Goal: Task Accomplishment & Management: Manage account settings

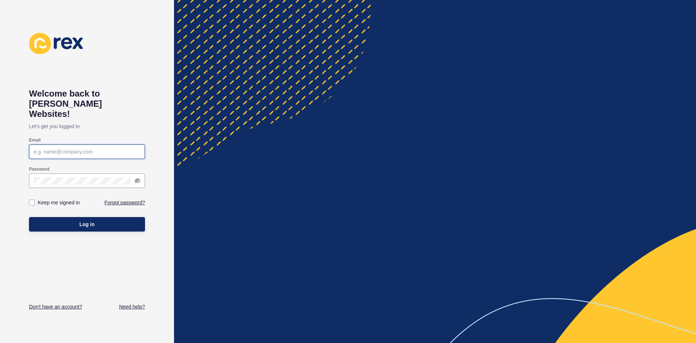
click at [81, 148] on input "Email" at bounding box center [87, 151] width 107 height 7
click at [108, 148] on input "Email" at bounding box center [87, 151] width 107 height 7
paste input "schiona@newedgere.com.au"
type input "schiona@newedgere.com.au"
click at [136, 178] on icon at bounding box center [138, 181] width 6 height 6
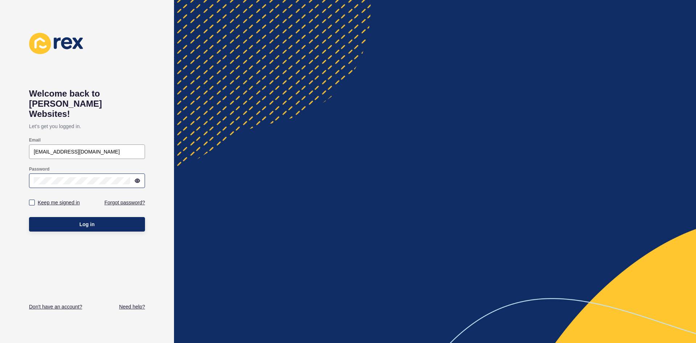
click at [50, 199] on label "Keep me signed in" at bounding box center [59, 202] width 42 height 7
click at [35, 200] on input "Keep me signed in" at bounding box center [32, 202] width 5 height 5
checkbox input "true"
click at [53, 217] on button "Log in" at bounding box center [87, 224] width 116 height 15
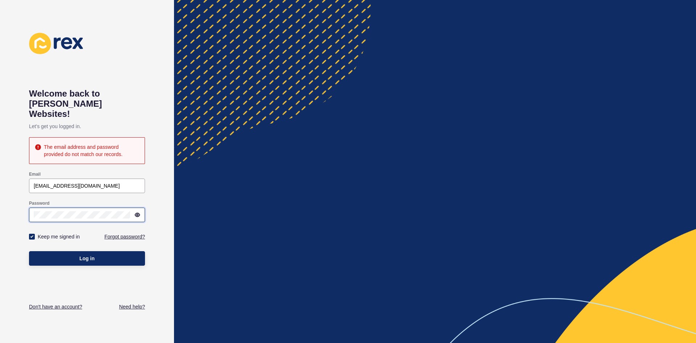
click at [29, 251] on button "Log in" at bounding box center [87, 258] width 116 height 15
click at [134, 233] on link "Forgot password?" at bounding box center [124, 236] width 41 height 7
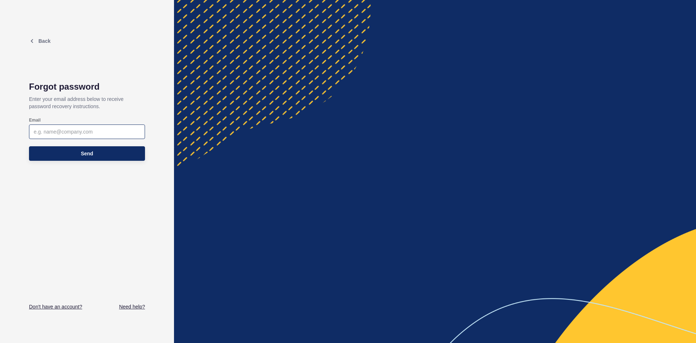
click at [95, 124] on div at bounding box center [87, 131] width 116 height 15
type input "s"
paste input "schiona@newedgere.com.au"
type input "schiona@newedgere.com.au"
click at [120, 149] on button "Send" at bounding box center [87, 153] width 116 height 15
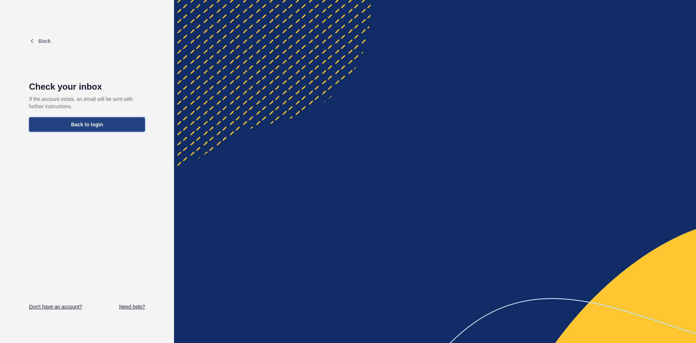
click at [116, 127] on button "Back to login" at bounding box center [87, 124] width 116 height 15
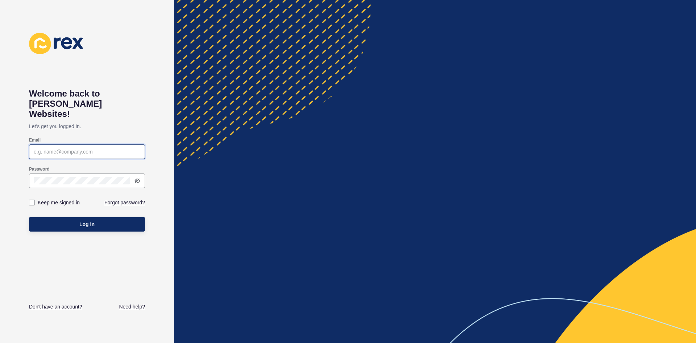
click at [83, 148] on input "Email" at bounding box center [87, 151] width 107 height 7
paste input "schiona@newedgere.com.au"
type input "schiona@newedgere.com.au"
click at [80, 173] on div at bounding box center [87, 180] width 116 height 15
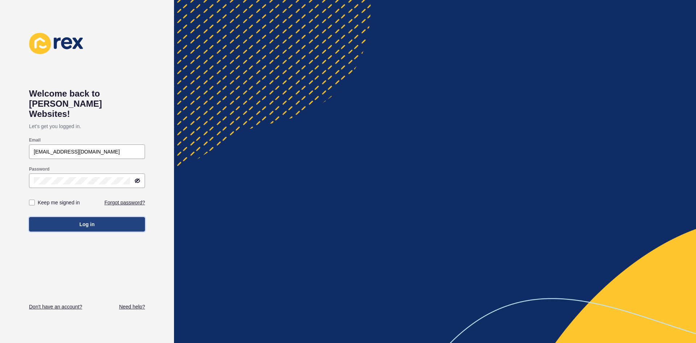
click at [84, 220] on span "Log in" at bounding box center [86, 223] width 15 height 7
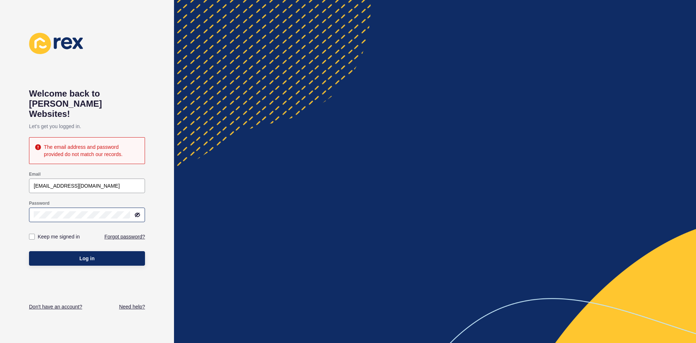
click at [91, 207] on div at bounding box center [87, 214] width 116 height 15
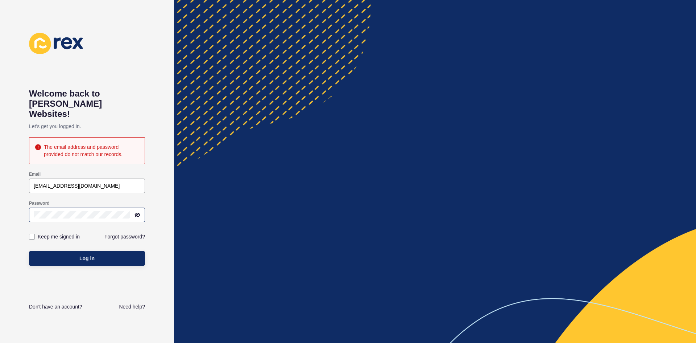
click at [139, 212] on icon at bounding box center [138, 215] width 6 height 6
click at [100, 251] on button "Log in" at bounding box center [87, 258] width 116 height 15
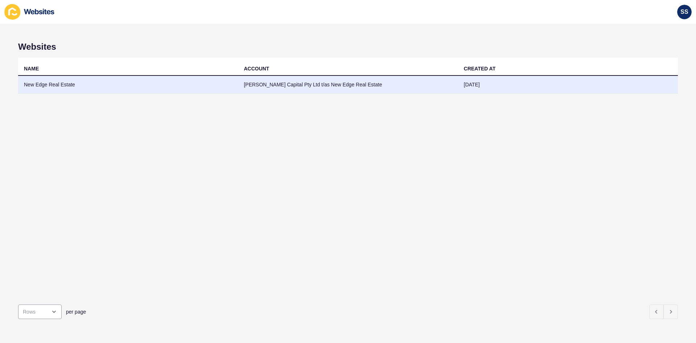
click at [260, 90] on td "[PERSON_NAME] Capital Pty Ltd t/as New Edge Real Estate" at bounding box center [348, 85] width 220 height 18
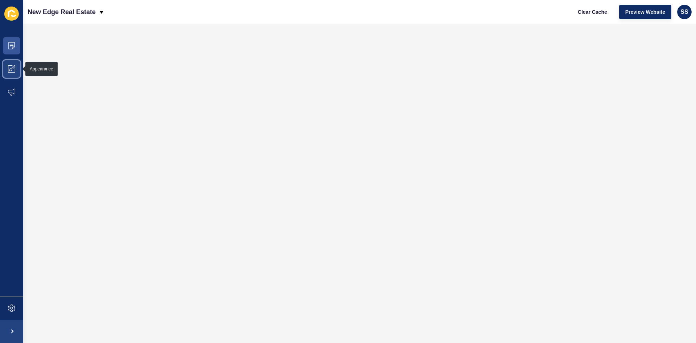
click at [9, 65] on span at bounding box center [11, 68] width 23 height 23
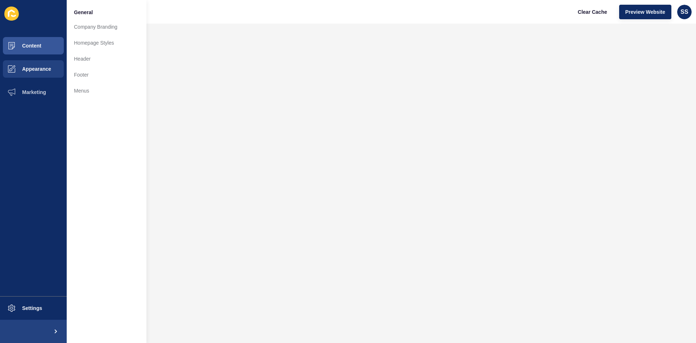
click at [124, 10] on li "General" at bounding box center [107, 11] width 80 height 15
click at [84, 10] on span "General" at bounding box center [83, 12] width 19 height 7
click at [88, 25] on link "Company Branding" at bounding box center [107, 27] width 80 height 16
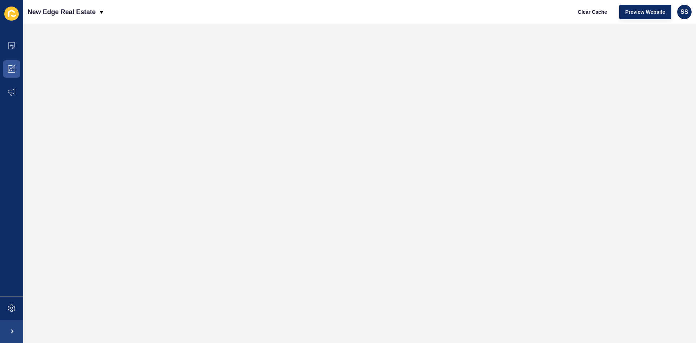
click at [300, 17] on div "New Edge Real Estate Clear Cache Preview Website SS" at bounding box center [359, 12] width 673 height 24
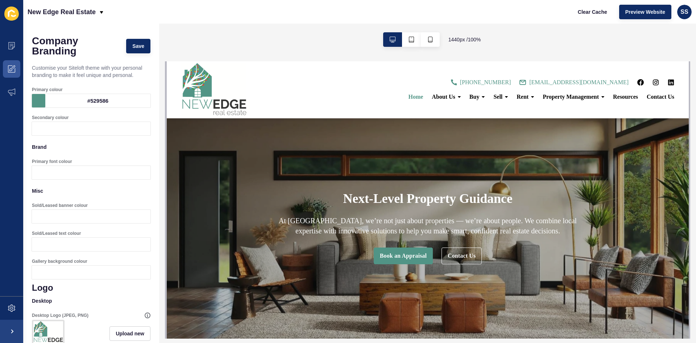
click at [411, 95] on link "Home" at bounding box center [416, 97] width 24 height 6
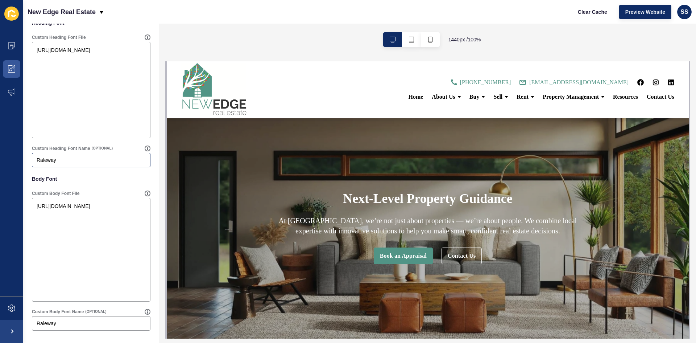
scroll to position [588, 0]
click at [439, 98] on span "About Us" at bounding box center [443, 97] width 23 height 6
click at [442, 101] on div "··· Home ··· About Us ··· Buy ··· Sell ··· Rent ··· Property Management ··· Res…" at bounding box center [466, 89] width 416 height 29
click at [442, 97] on span "About Us" at bounding box center [443, 97] width 23 height 6
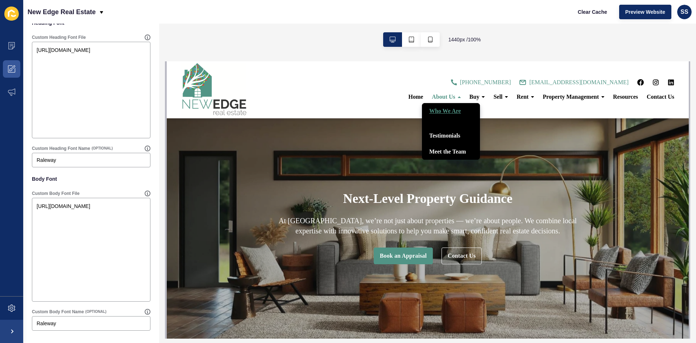
click at [447, 109] on link "Who We Are" at bounding box center [451, 111] width 58 height 16
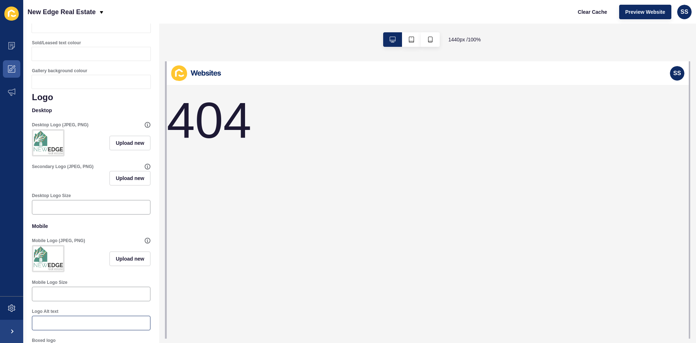
scroll to position [189, 0]
click at [394, 40] on icon "button" at bounding box center [393, 40] width 6 height 6
click at [421, 40] on button "button" at bounding box center [430, 39] width 19 height 15
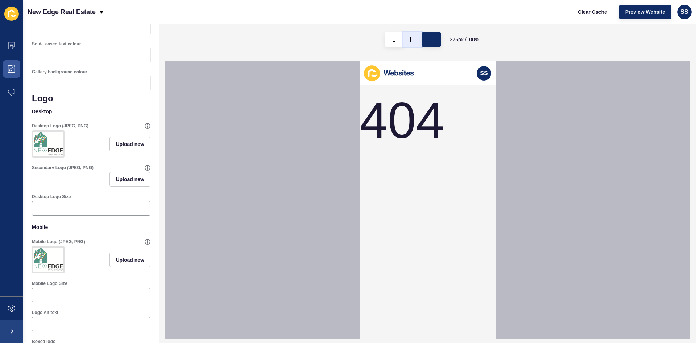
click at [409, 42] on button "button" at bounding box center [413, 39] width 19 height 15
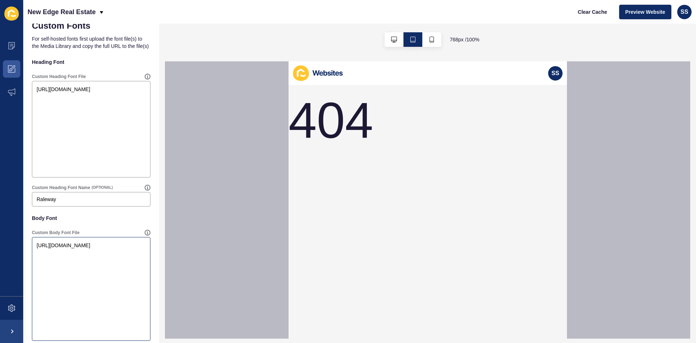
scroll to position [588, 0]
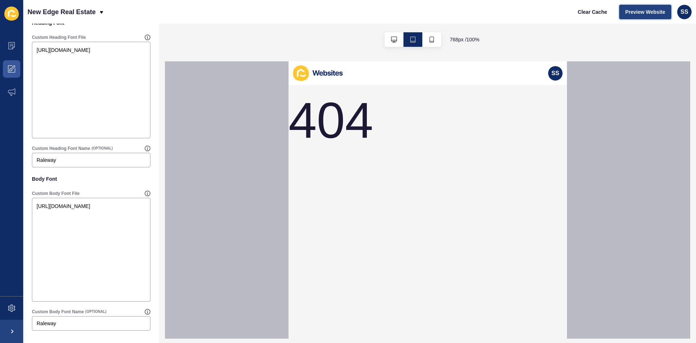
click at [655, 8] on span "Preview Website" at bounding box center [646, 11] width 40 height 7
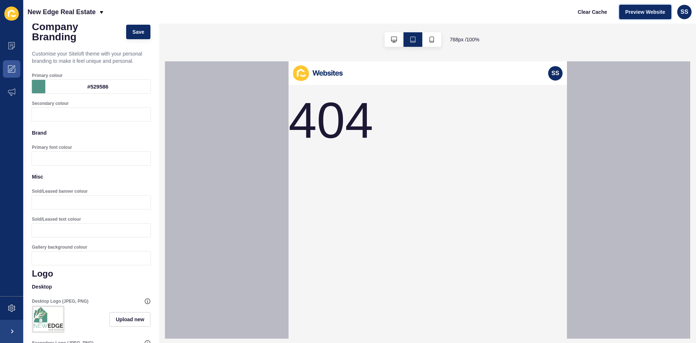
scroll to position [0, 0]
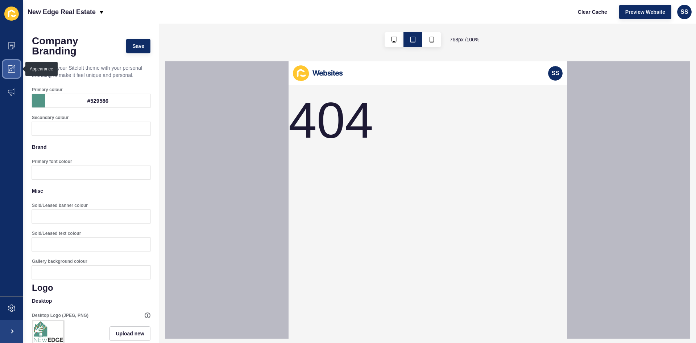
click at [4, 66] on span at bounding box center [11, 68] width 23 height 23
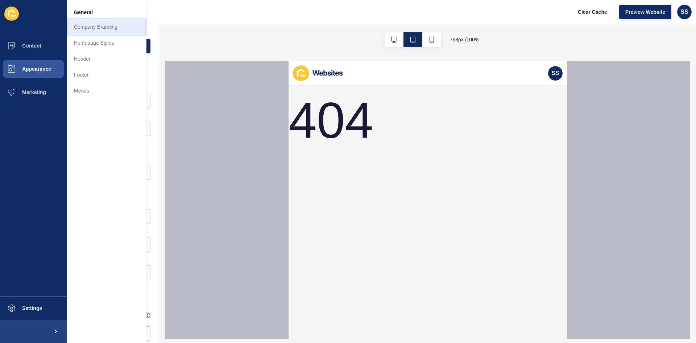
click at [117, 27] on link "Company Branding" at bounding box center [107, 27] width 80 height 16
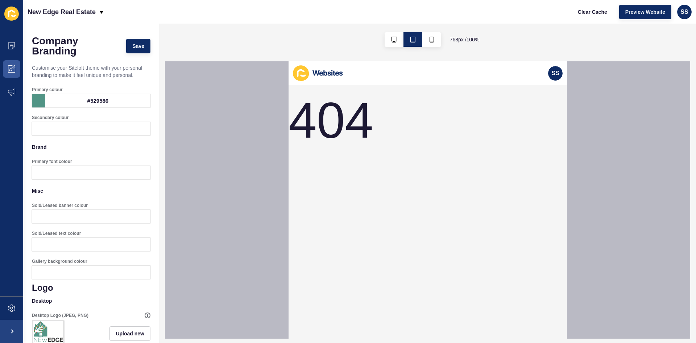
click at [381, 39] on div at bounding box center [413, 40] width 74 height 32
click at [391, 36] on button "button" at bounding box center [394, 39] width 19 height 15
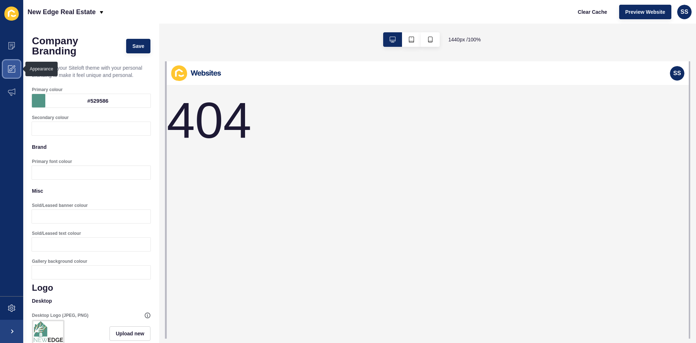
click at [10, 65] on span at bounding box center [11, 68] width 23 height 23
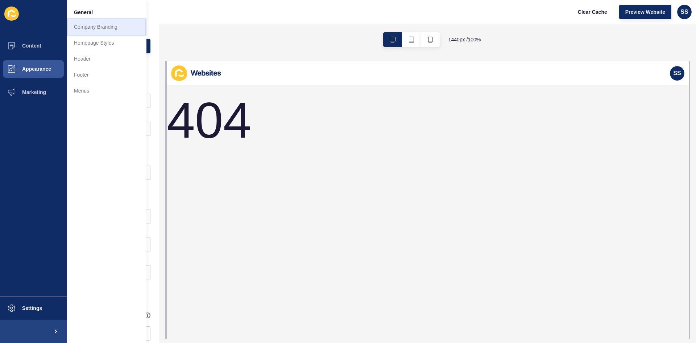
click at [125, 28] on link "Company Branding" at bounding box center [107, 27] width 80 height 16
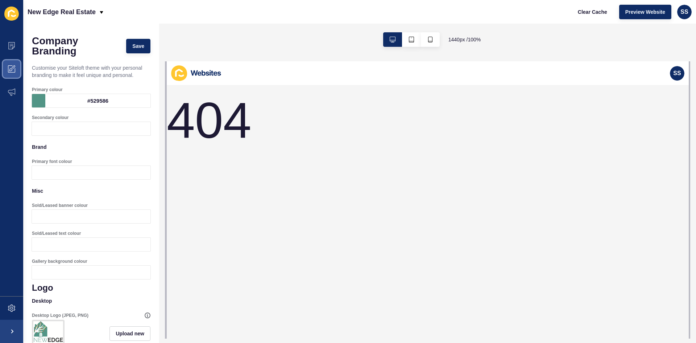
click at [14, 69] on span at bounding box center [11, 68] width 23 height 23
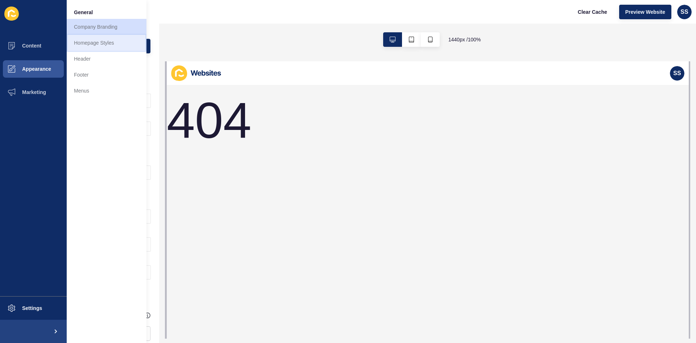
click at [92, 49] on link "Homepage Styles" at bounding box center [107, 43] width 80 height 16
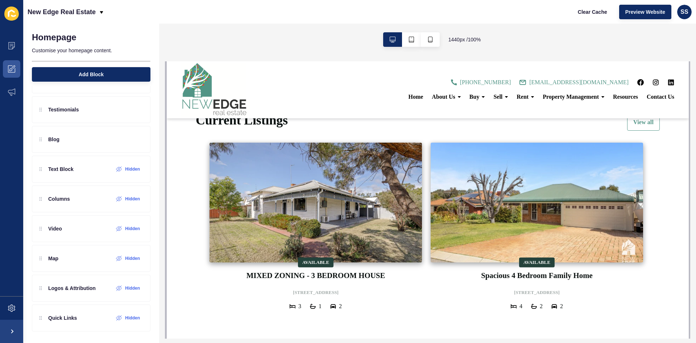
scroll to position [254, 0]
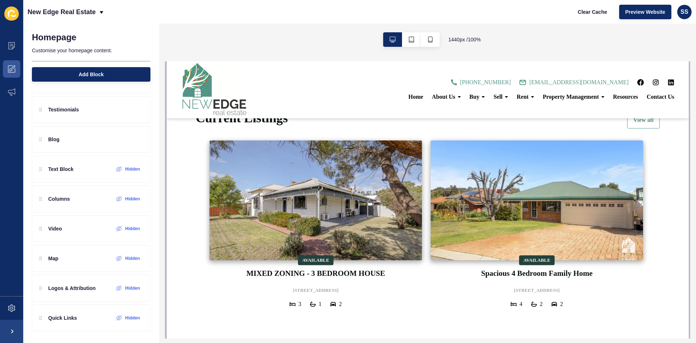
click at [325, 195] on img at bounding box center [315, 200] width 212 height 120
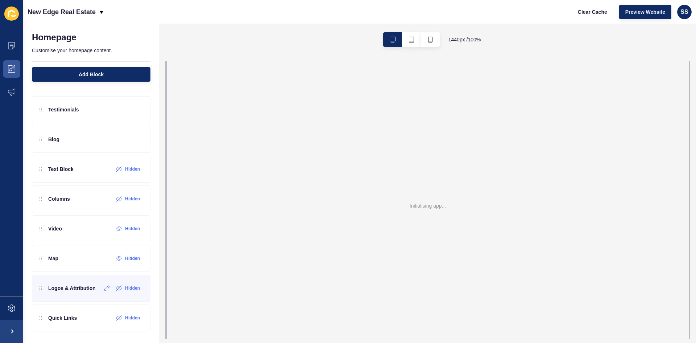
scroll to position [0, 0]
click at [430, 44] on button "button" at bounding box center [430, 39] width 19 height 15
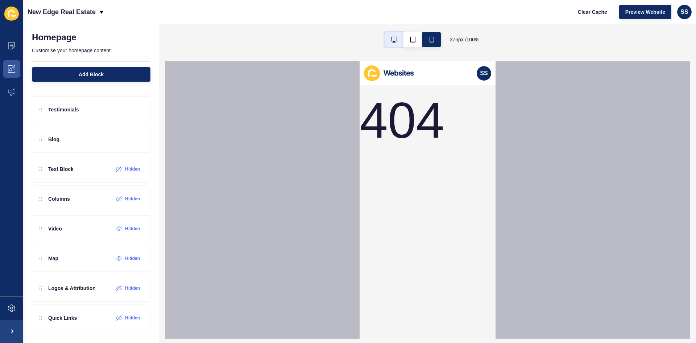
click at [396, 34] on button "button" at bounding box center [394, 39] width 19 height 15
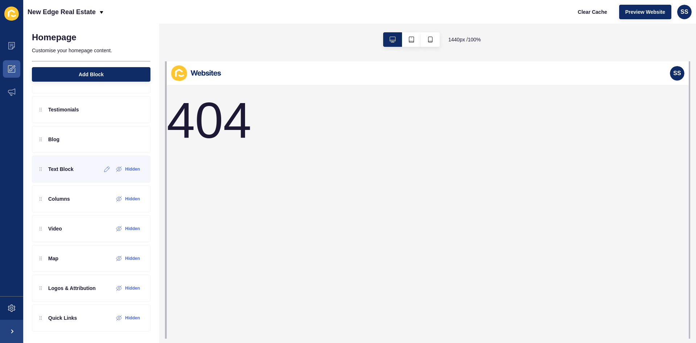
click at [68, 174] on div "Text Block" at bounding box center [57, 169] width 34 height 12
click at [66, 212] on div "Listing Slider Content Block Staff Testimonials Blog Text Block Hidden Columns …" at bounding box center [91, 169] width 119 height 324
click at [55, 223] on div "Video Hidden" at bounding box center [91, 228] width 119 height 27
click at [53, 235] on div "Video Hidden" at bounding box center [91, 228] width 119 height 27
click at [11, 65] on span at bounding box center [11, 68] width 23 height 23
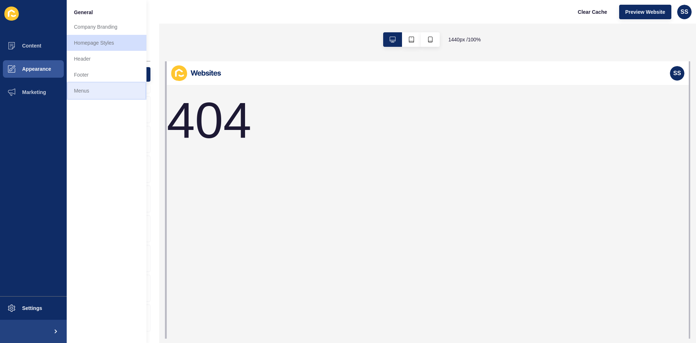
click at [88, 95] on link "Menus" at bounding box center [107, 91] width 80 height 16
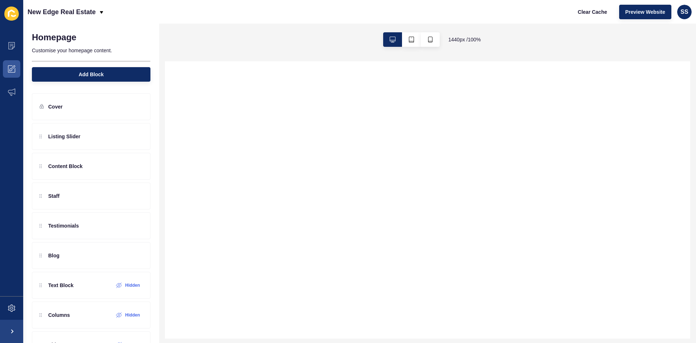
click at [11, 8] on icon at bounding box center [11, 14] width 15 height 14
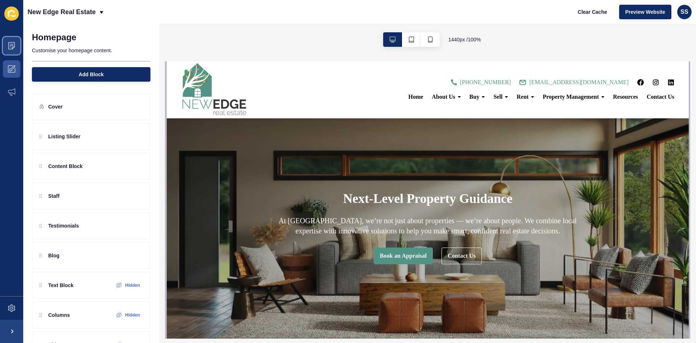
click at [6, 45] on span at bounding box center [11, 45] width 23 height 23
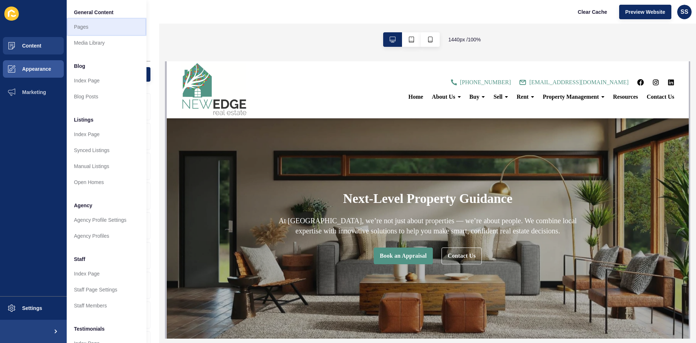
click at [99, 28] on link "Pages" at bounding box center [107, 27] width 80 height 16
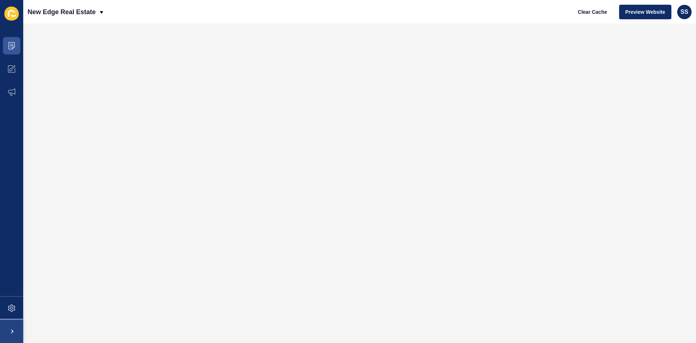
click at [10, 330] on span at bounding box center [11, 330] width 23 height 23
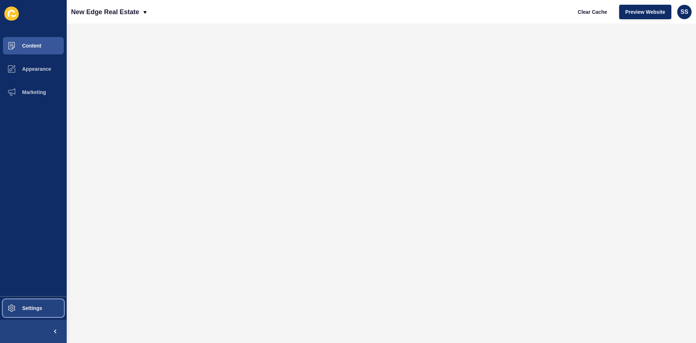
click at [18, 310] on span "Settings" at bounding box center [20, 308] width 43 height 6
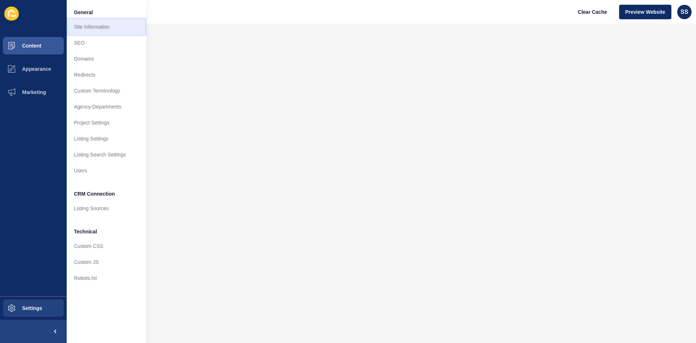
click at [113, 27] on link "Site Information" at bounding box center [107, 27] width 80 height 16
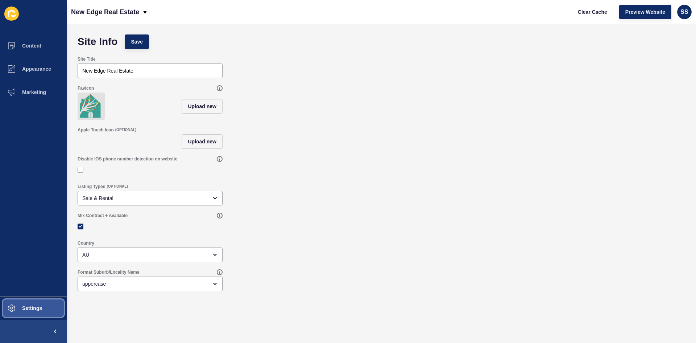
click at [40, 305] on span "Settings" at bounding box center [20, 308] width 43 height 6
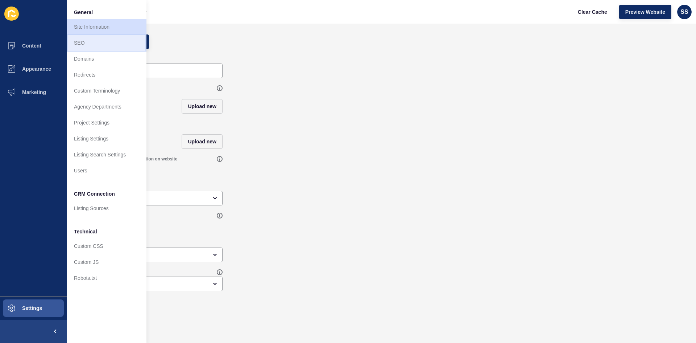
click at [115, 47] on link "SEO" at bounding box center [107, 43] width 80 height 16
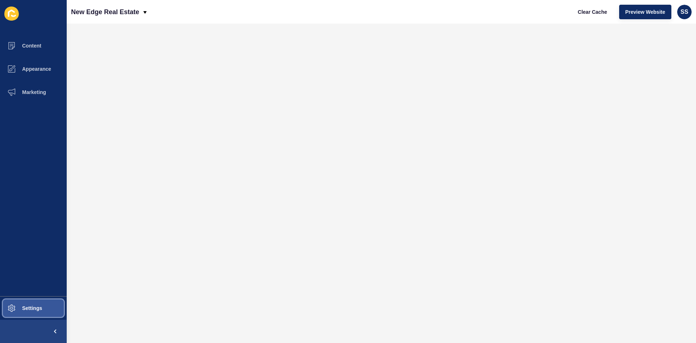
click at [48, 306] on button "Settings" at bounding box center [33, 307] width 67 height 23
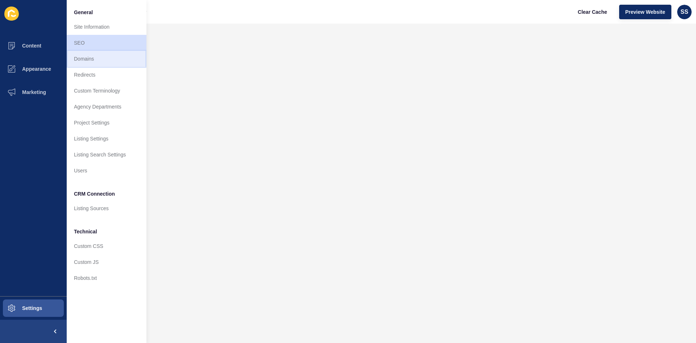
click at [91, 61] on link "Domains" at bounding box center [107, 59] width 80 height 16
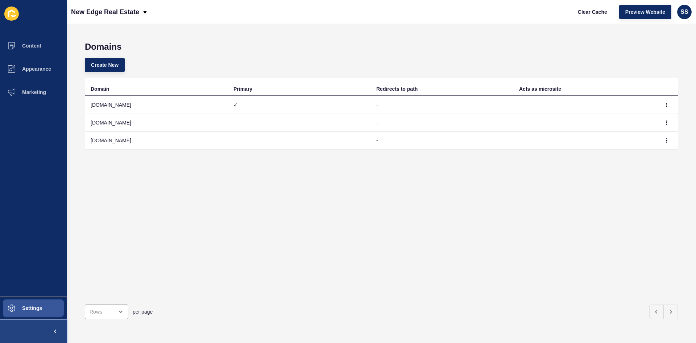
click at [30, 325] on button at bounding box center [33, 330] width 67 height 23
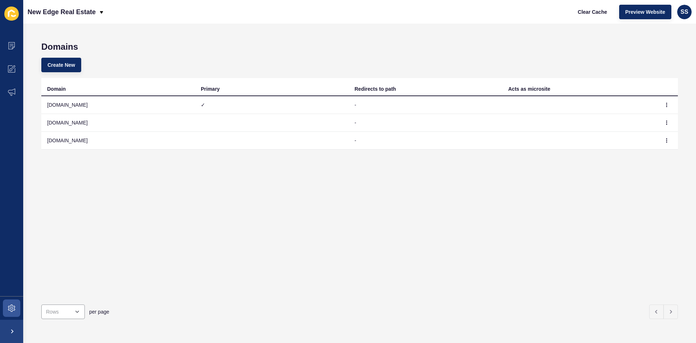
click at [30, 325] on div "Domains Create New Domain Primary Redirects to path Acts as microsite newedgere…" at bounding box center [359, 183] width 673 height 319
click at [31, 325] on div "Domains Create New Domain Primary Redirects to path Acts as microsite newedgere…" at bounding box center [359, 183] width 673 height 319
click at [9, 334] on span at bounding box center [11, 330] width 23 height 23
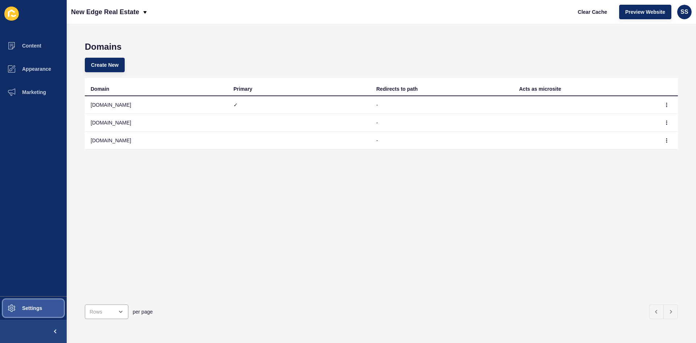
click at [22, 309] on span "Settings" at bounding box center [20, 308] width 43 height 6
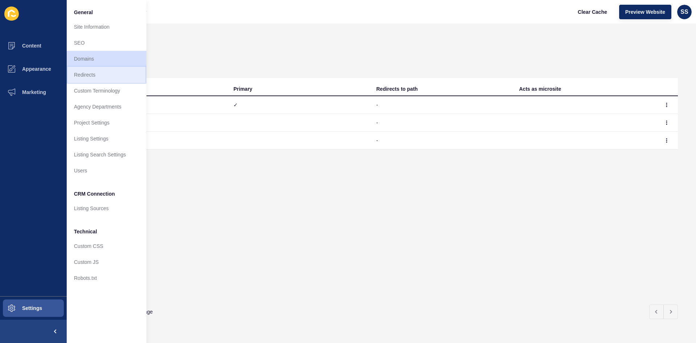
click at [93, 71] on link "Redirects" at bounding box center [107, 75] width 80 height 16
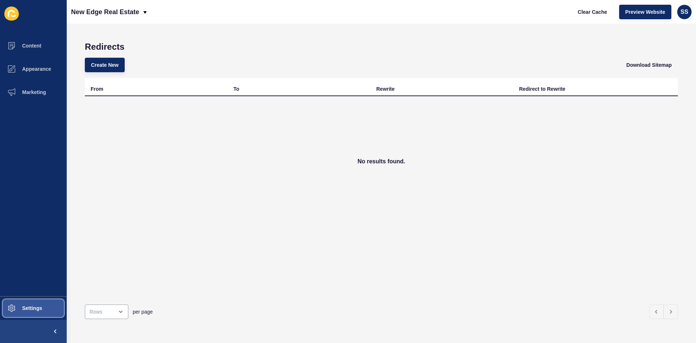
click at [41, 315] on button "Settings" at bounding box center [33, 307] width 67 height 23
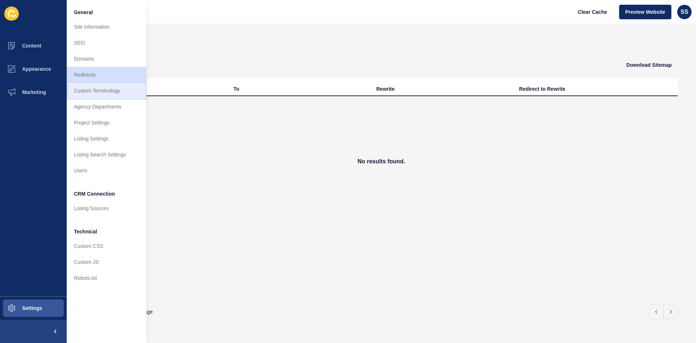
click at [117, 94] on link "Custom Terminology" at bounding box center [107, 91] width 80 height 16
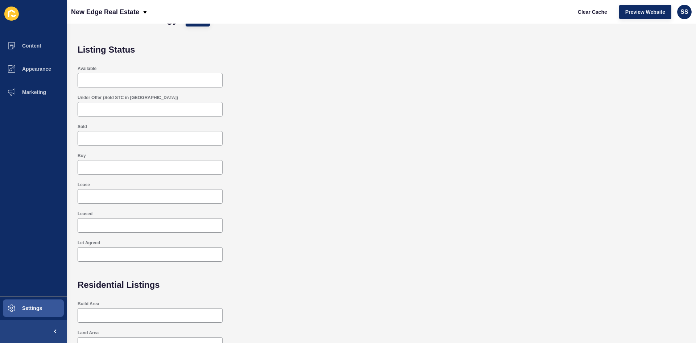
scroll to position [16, 0]
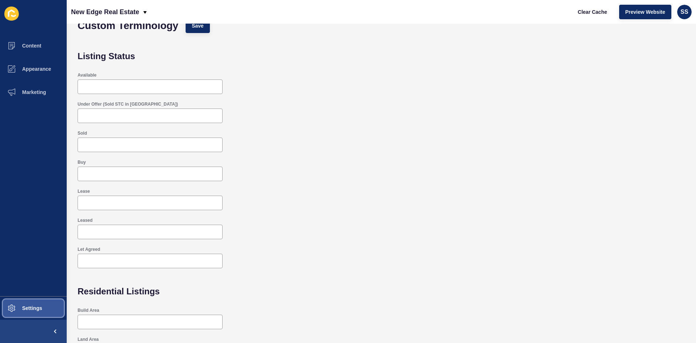
click at [48, 309] on button "Settings" at bounding box center [33, 307] width 67 height 23
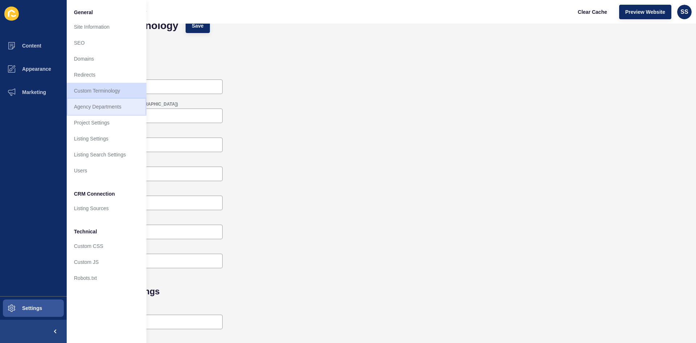
click at [114, 102] on link "Agency Departments" at bounding box center [107, 107] width 80 height 16
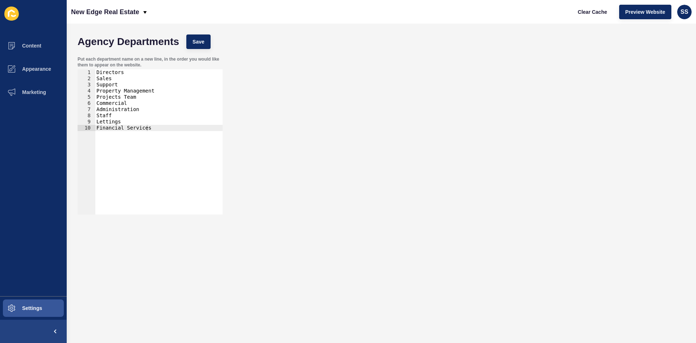
type textarea "Directors"
click at [108, 72] on div "Directors Sales Support Property Management Projects Team Commercial Administra…" at bounding box center [159, 147] width 128 height 157
click at [50, 308] on button "Settings" at bounding box center [33, 307] width 67 height 23
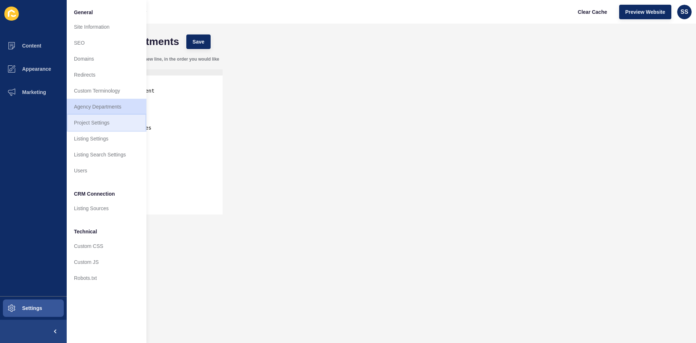
click at [115, 123] on link "Project Settings" at bounding box center [107, 123] width 80 height 16
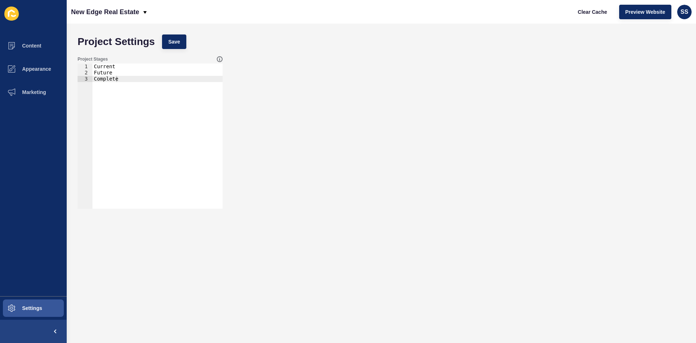
type textarea "Complete"
click at [103, 79] on div "Current Future Complete" at bounding box center [157, 141] width 130 height 157
click at [30, 307] on span "Settings" at bounding box center [20, 308] width 43 height 6
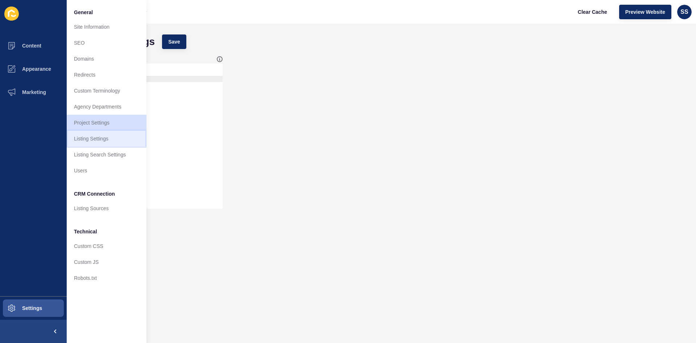
click at [104, 137] on link "Listing Settings" at bounding box center [107, 139] width 80 height 16
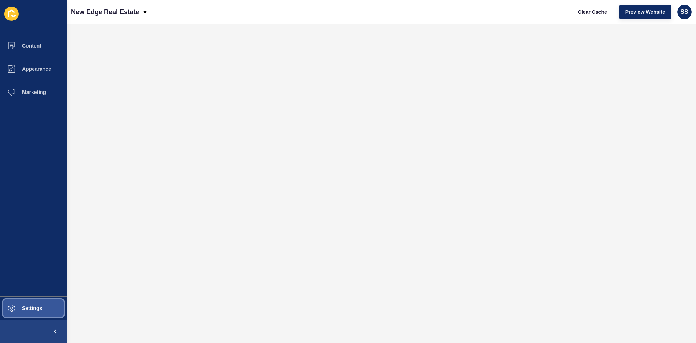
click at [24, 301] on button "Settings" at bounding box center [33, 307] width 67 height 23
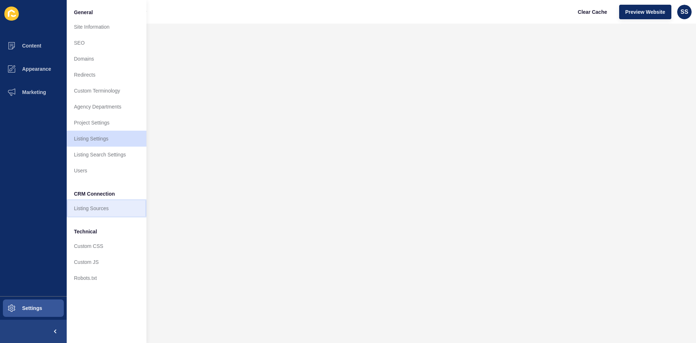
click at [108, 207] on link "Listing Sources" at bounding box center [107, 208] width 80 height 16
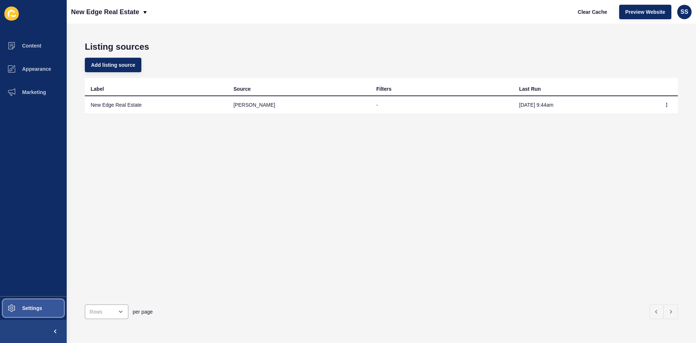
click at [46, 307] on button "Settings" at bounding box center [33, 307] width 67 height 23
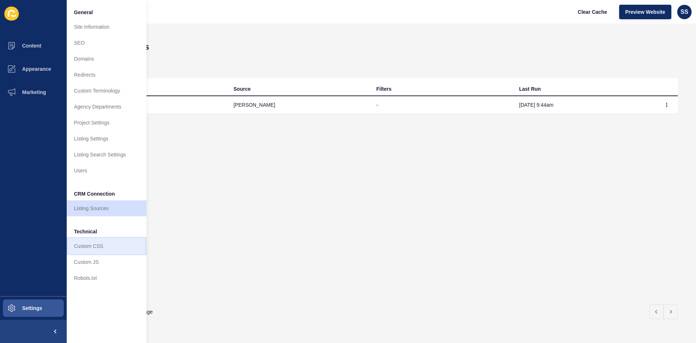
click at [76, 248] on link "Custom CSS" at bounding box center [107, 246] width 80 height 16
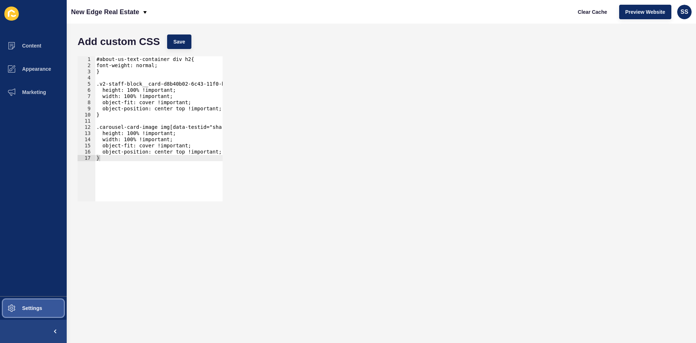
click at [36, 310] on span "Settings" at bounding box center [20, 308] width 43 height 6
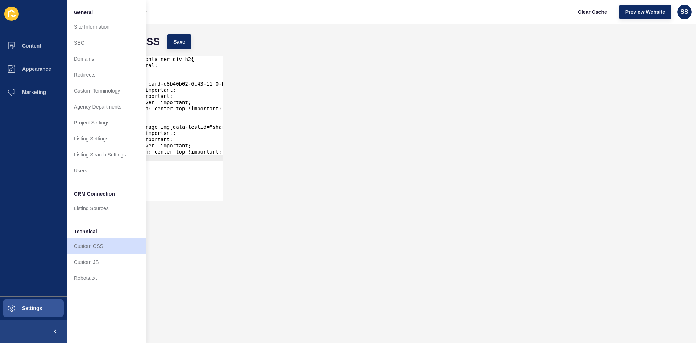
click at [10, 14] on icon at bounding box center [11, 14] width 15 height 14
click at [107, 174] on link "Users" at bounding box center [107, 170] width 80 height 16
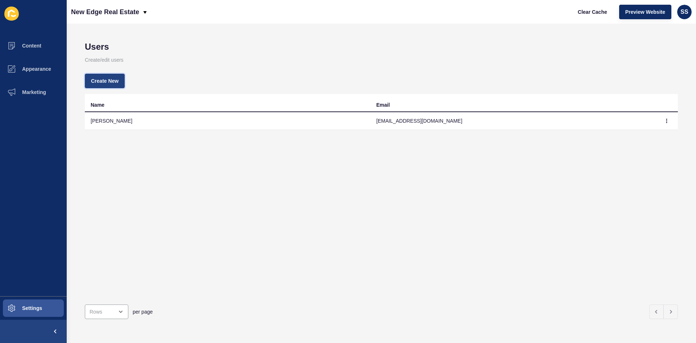
click at [111, 86] on button "Create New" at bounding box center [105, 81] width 40 height 15
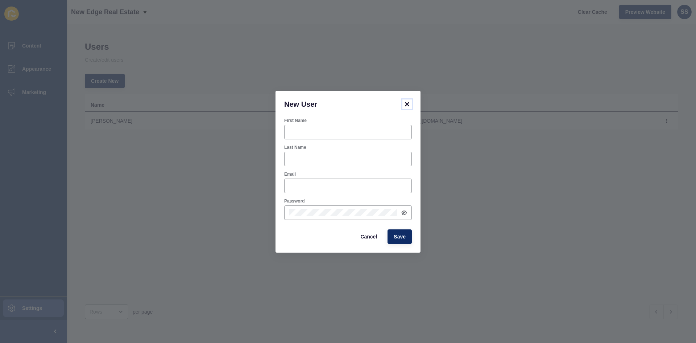
click at [408, 106] on icon at bounding box center [407, 104] width 9 height 9
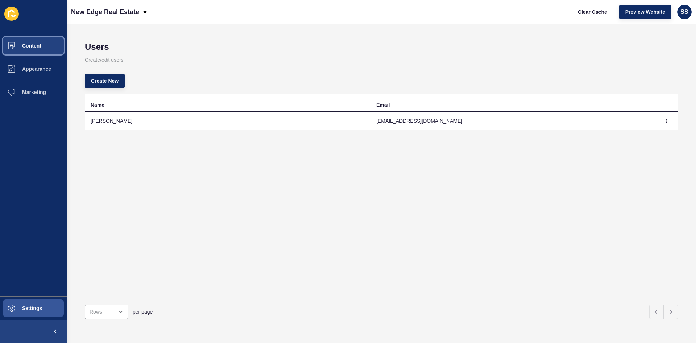
click at [22, 49] on span at bounding box center [11, 45] width 23 height 23
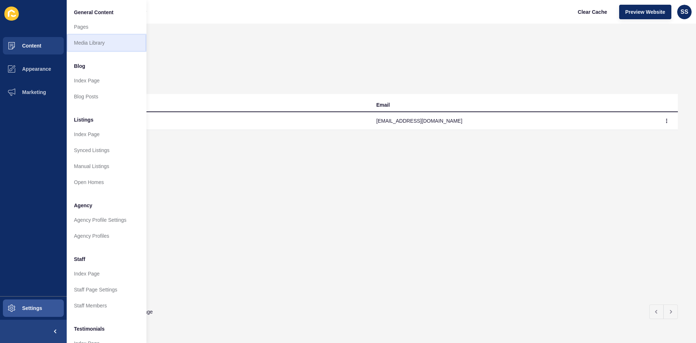
click at [84, 40] on link "Media Library" at bounding box center [107, 43] width 80 height 16
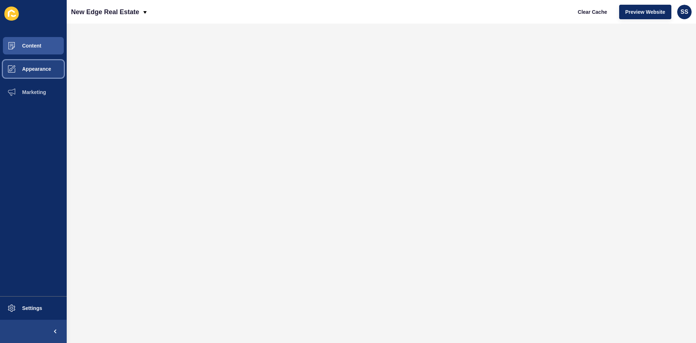
click at [33, 66] on span "Appearance" at bounding box center [25, 69] width 52 height 6
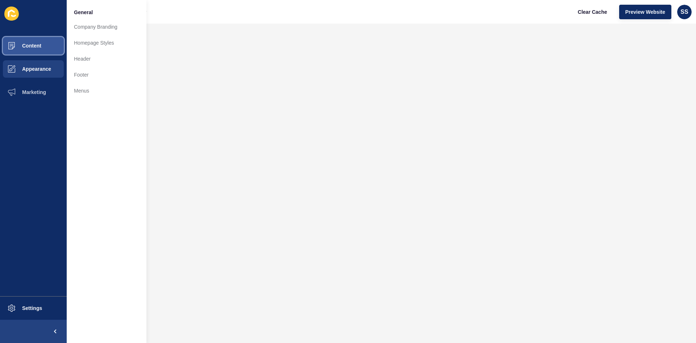
click at [34, 49] on button "Content" at bounding box center [33, 45] width 67 height 23
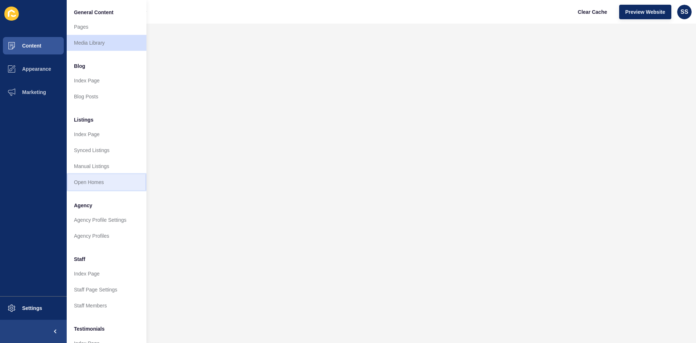
click at [87, 180] on link "Open Homes" at bounding box center [107, 182] width 80 height 16
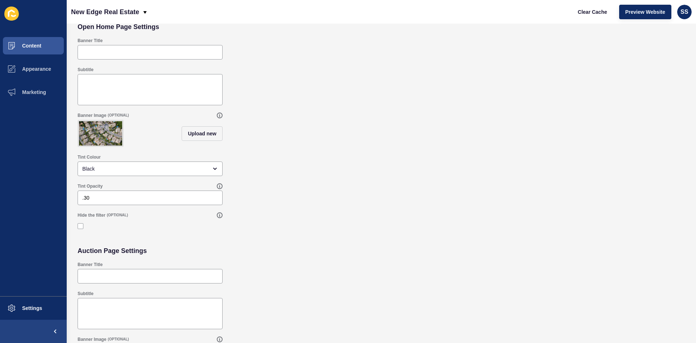
scroll to position [141, 0]
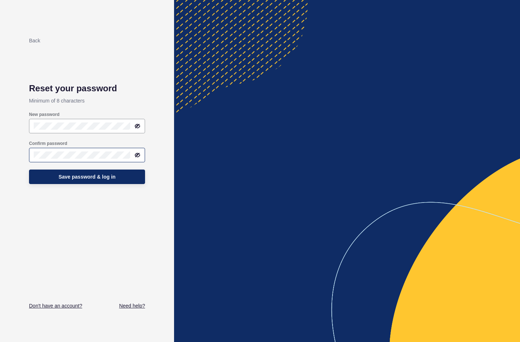
click at [44, 151] on div at bounding box center [87, 155] width 116 height 15
click at [139, 156] on icon at bounding box center [138, 155] width 6 height 6
click at [138, 124] on icon at bounding box center [137, 125] width 4 height 3
click at [104, 176] on span "Save password & log in" at bounding box center [86, 176] width 57 height 7
